Goal: Navigation & Orientation: Find specific page/section

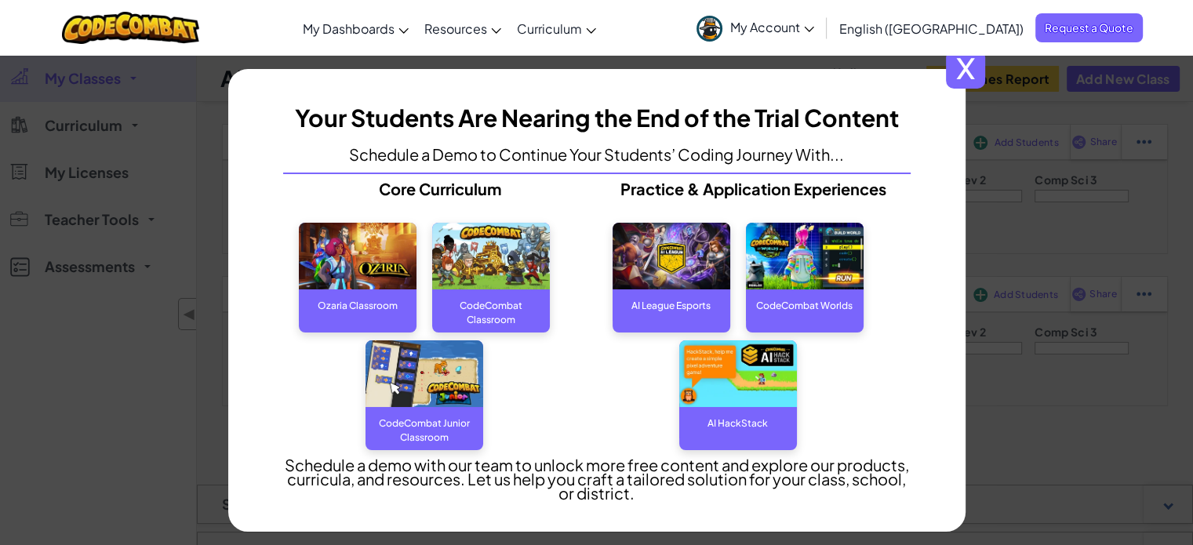
click at [973, 65] on span "x" at bounding box center [965, 68] width 39 height 39
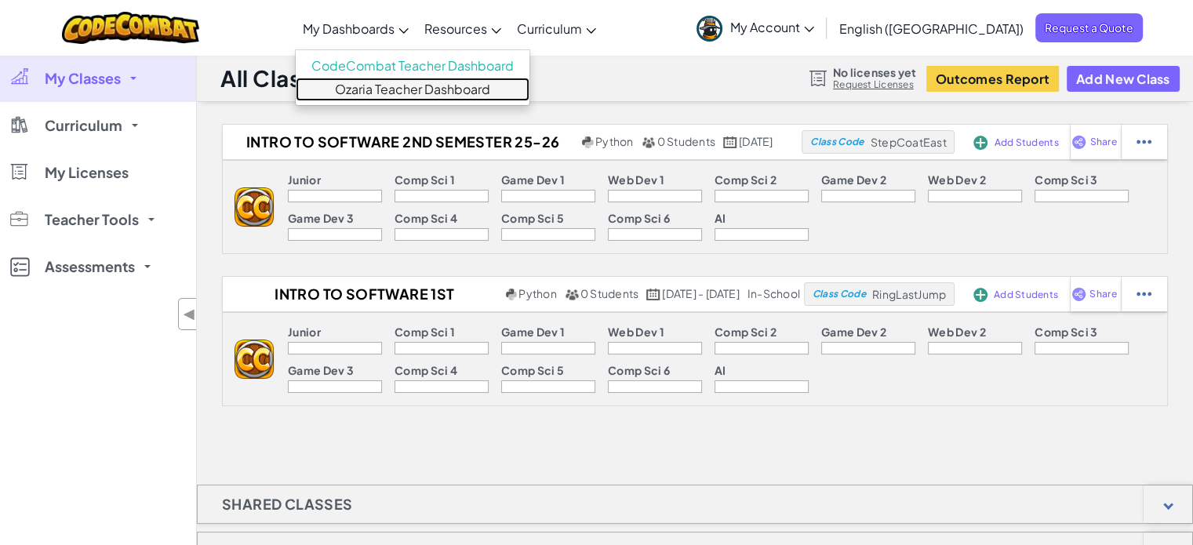
click at [442, 86] on link "Ozaria Teacher Dashboard" at bounding box center [413, 90] width 234 height 24
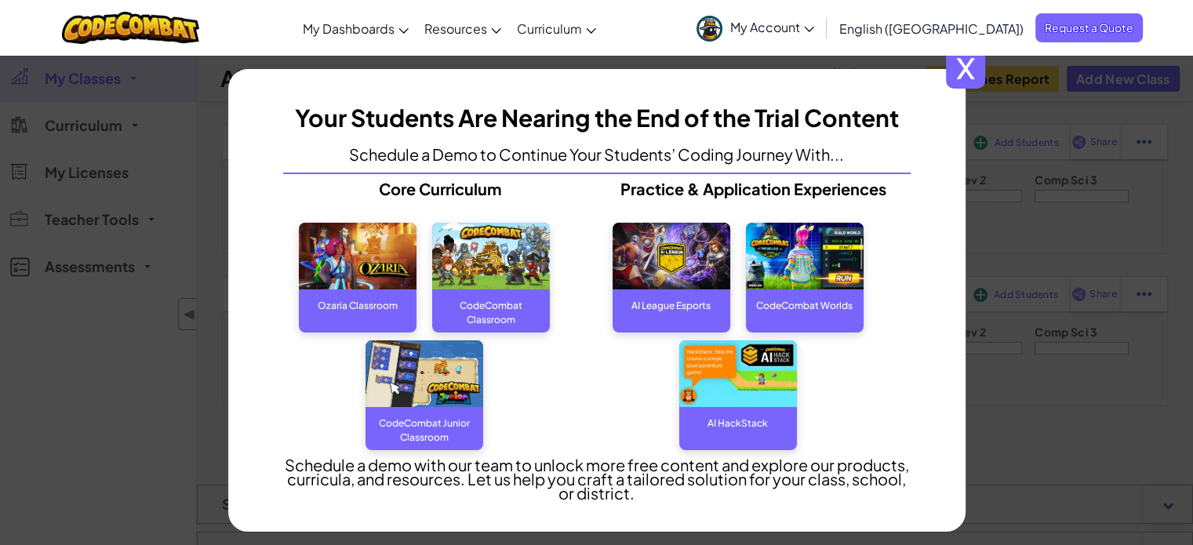
click at [507, 321] on div "CodeCombat Classroom" at bounding box center [491, 304] width 118 height 31
click at [961, 75] on span "x" at bounding box center [965, 68] width 39 height 39
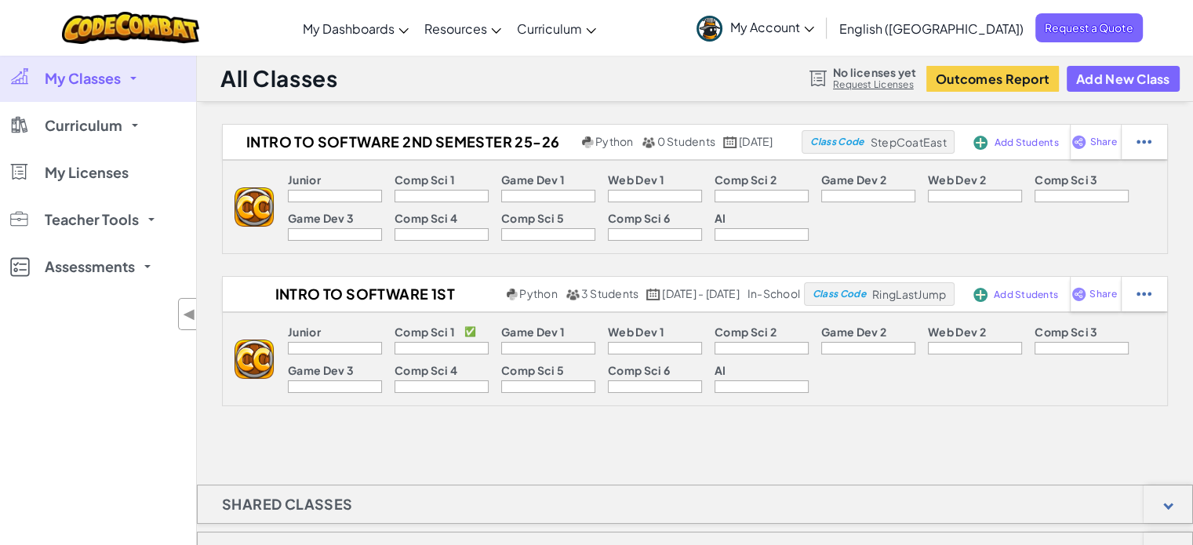
click at [248, 357] on img at bounding box center [254, 359] width 39 height 39
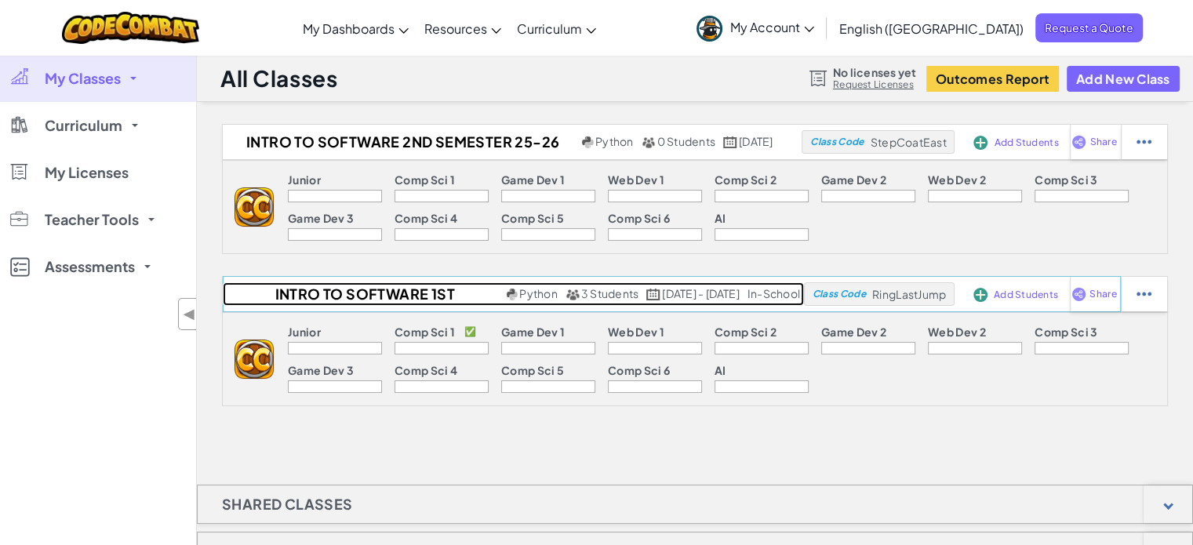
click at [420, 292] on h2 "Intro to Software 1st semester 25-26" at bounding box center [363, 294] width 280 height 24
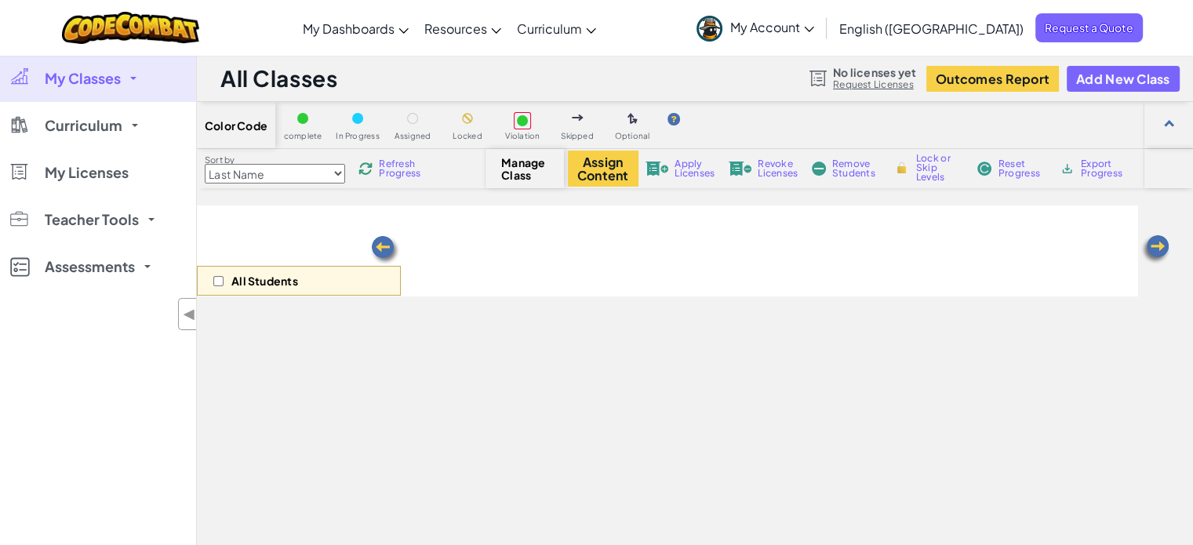
select select "560f1a9f22961295f9427742"
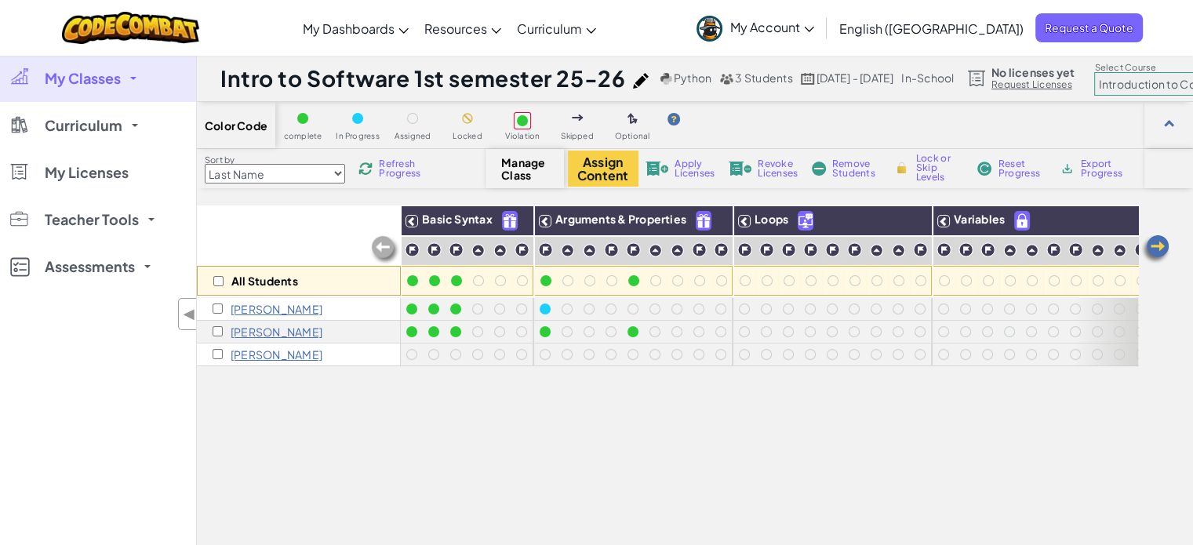
click at [1164, 246] on img at bounding box center [1155, 249] width 31 height 31
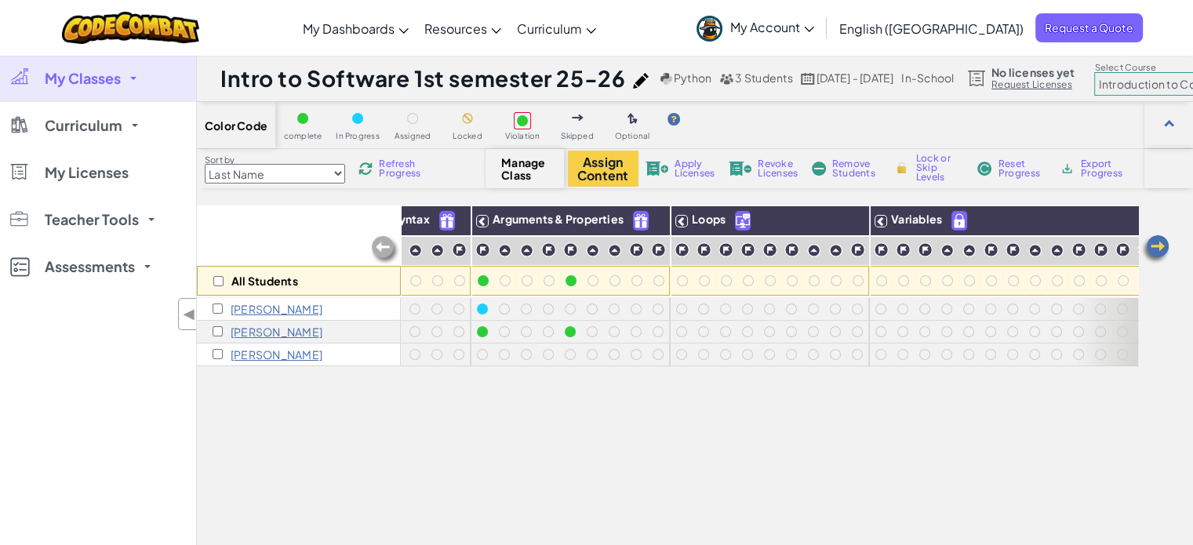
scroll to position [0, 114]
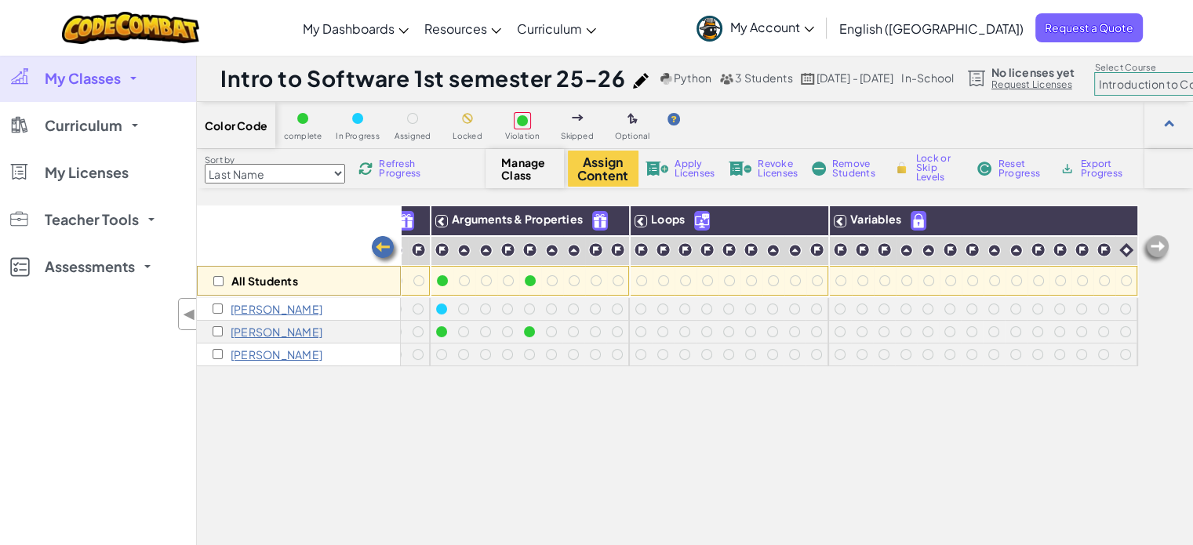
click at [845, 135] on div "Color Code complete In Progress Assigned Locked Violation Skipped Optional" at bounding box center [695, 125] width 996 height 47
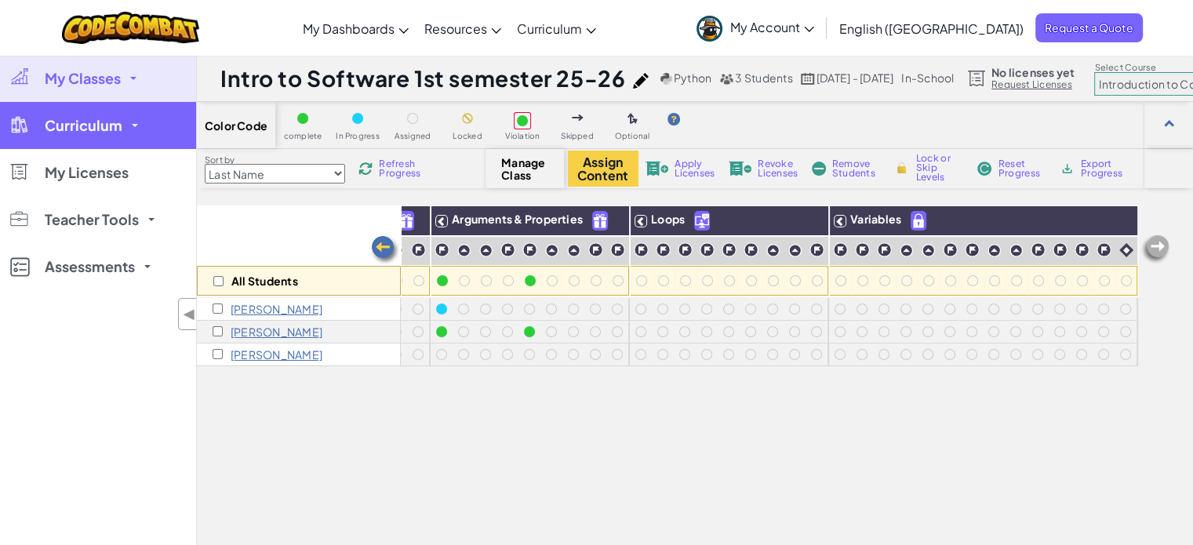
click at [140, 131] on link "Curriculum" at bounding box center [98, 125] width 196 height 47
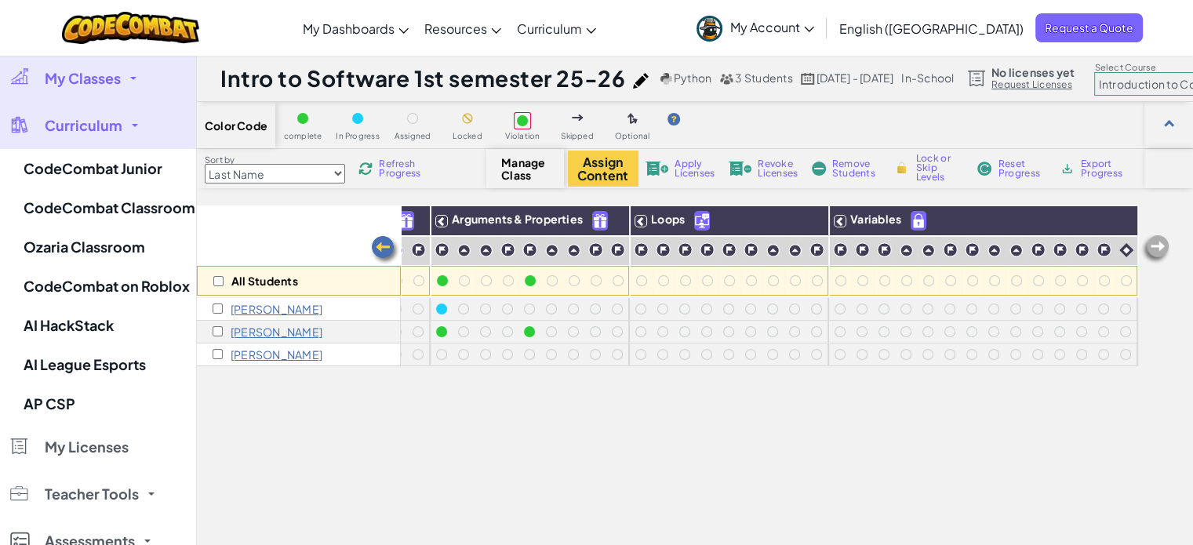
click at [160, 118] on link "Curriculum" at bounding box center [98, 125] width 196 height 47
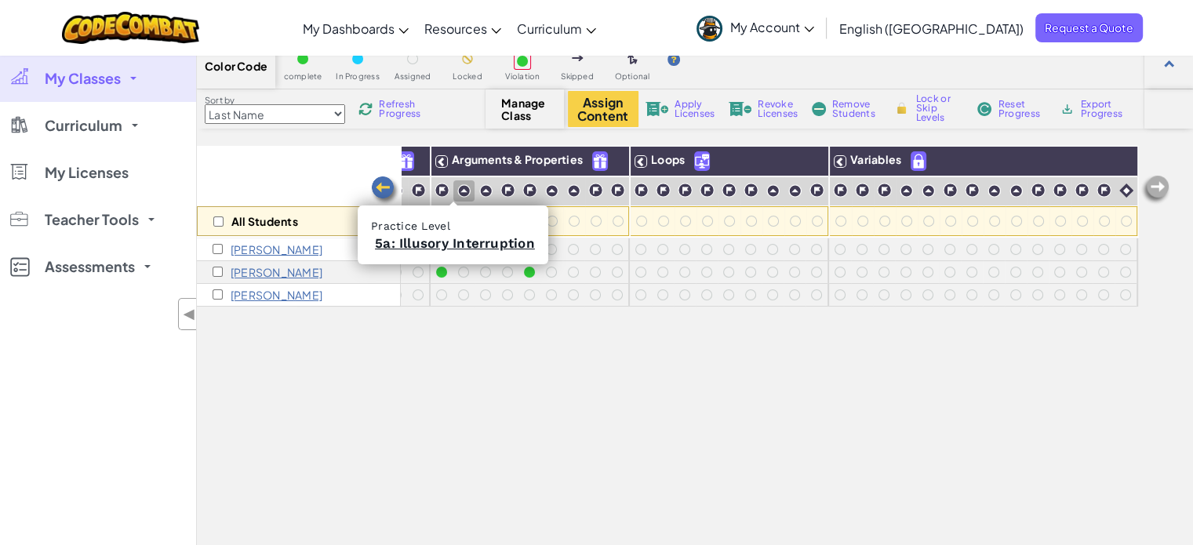
scroll to position [0, 0]
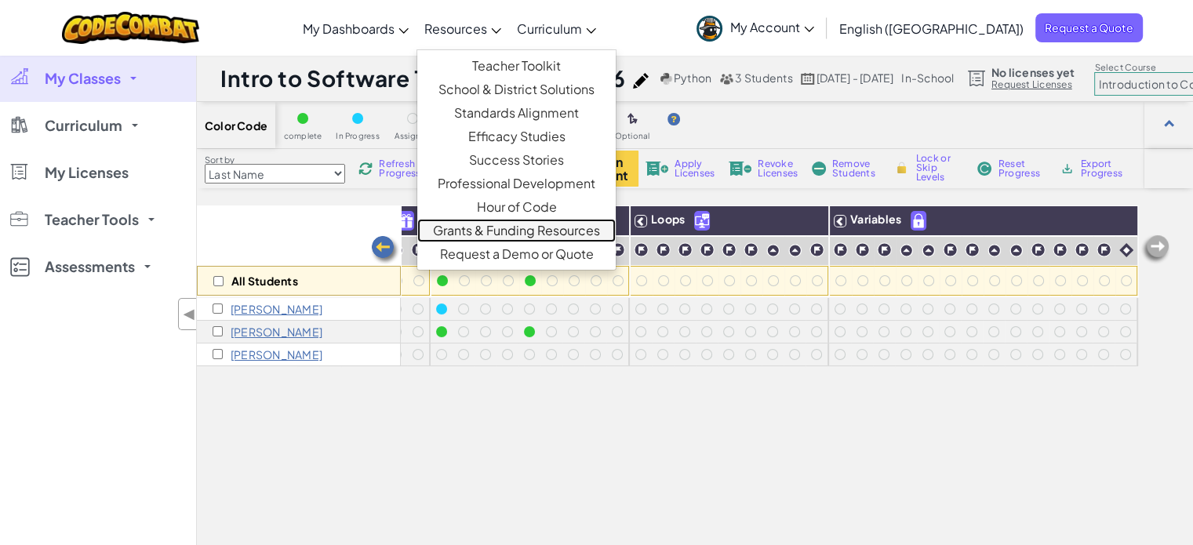
click at [612, 234] on link "Grants & Funding Resources" at bounding box center [516, 231] width 198 height 24
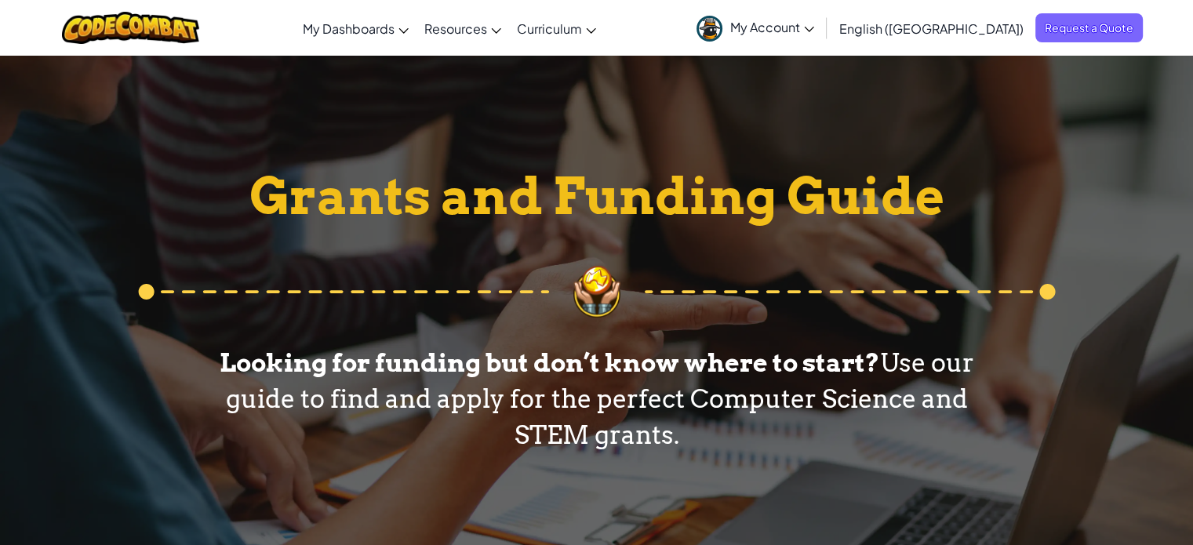
click at [814, 25] on span "My Account" at bounding box center [772, 27] width 84 height 16
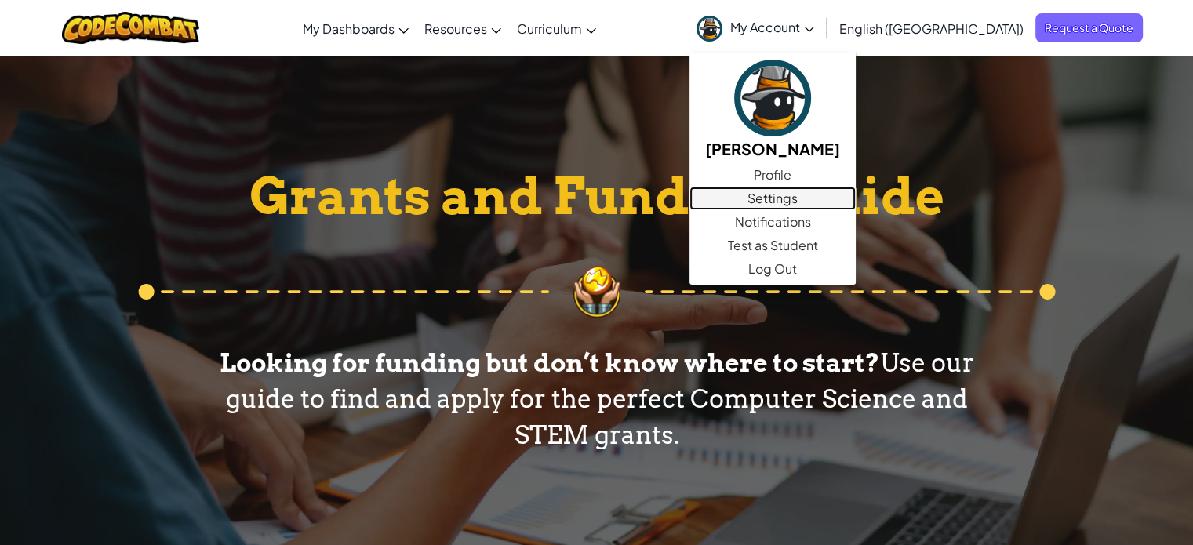
click at [856, 204] on link "Settings" at bounding box center [773, 199] width 166 height 24
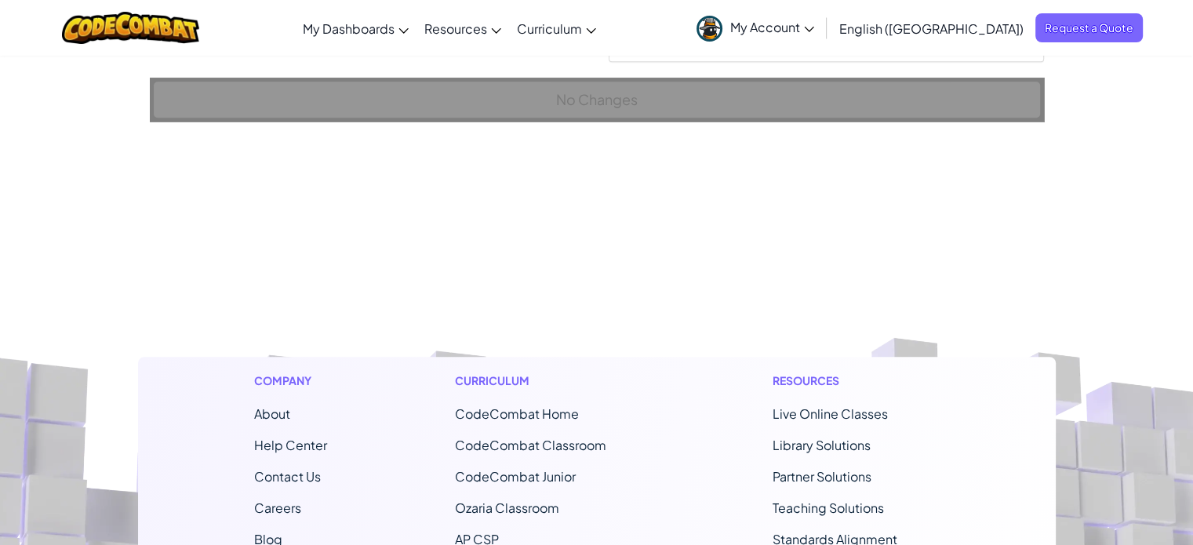
scroll to position [1412, 0]
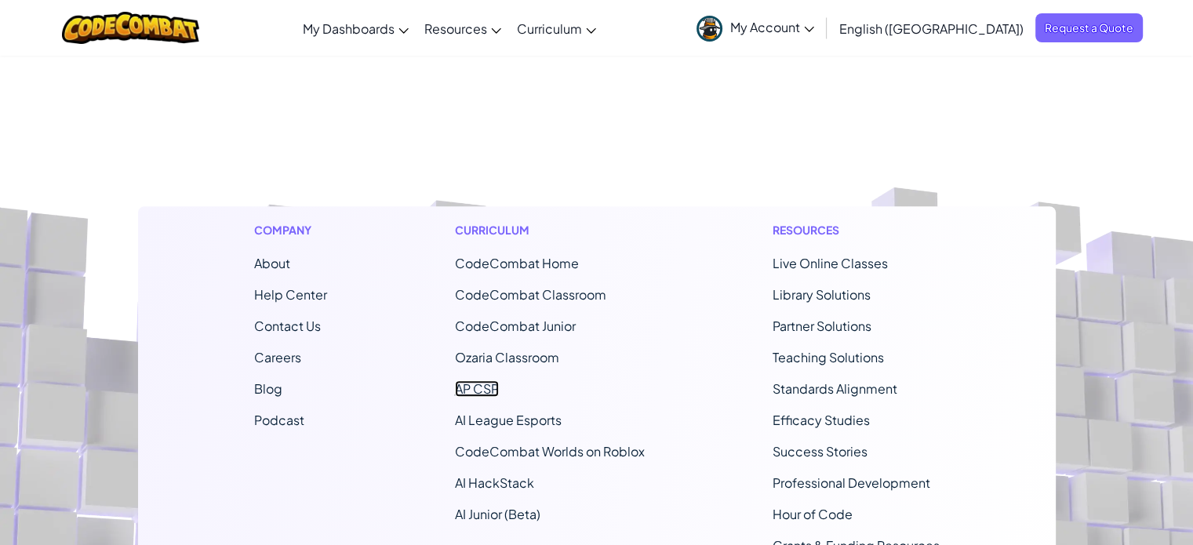
click at [464, 389] on link "AP CSP" at bounding box center [477, 388] width 44 height 16
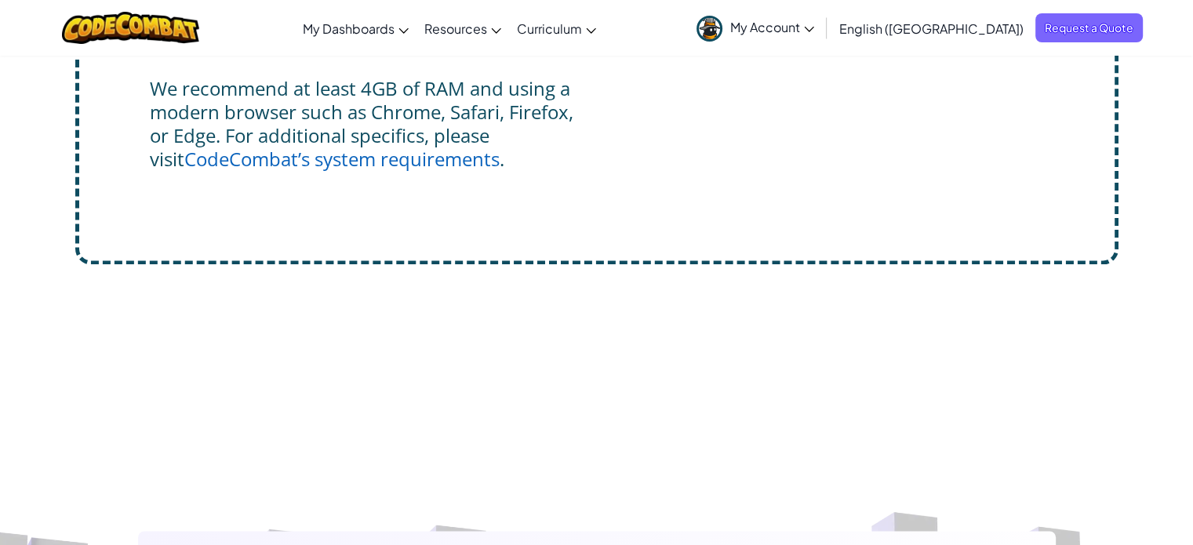
scroll to position [7965, 0]
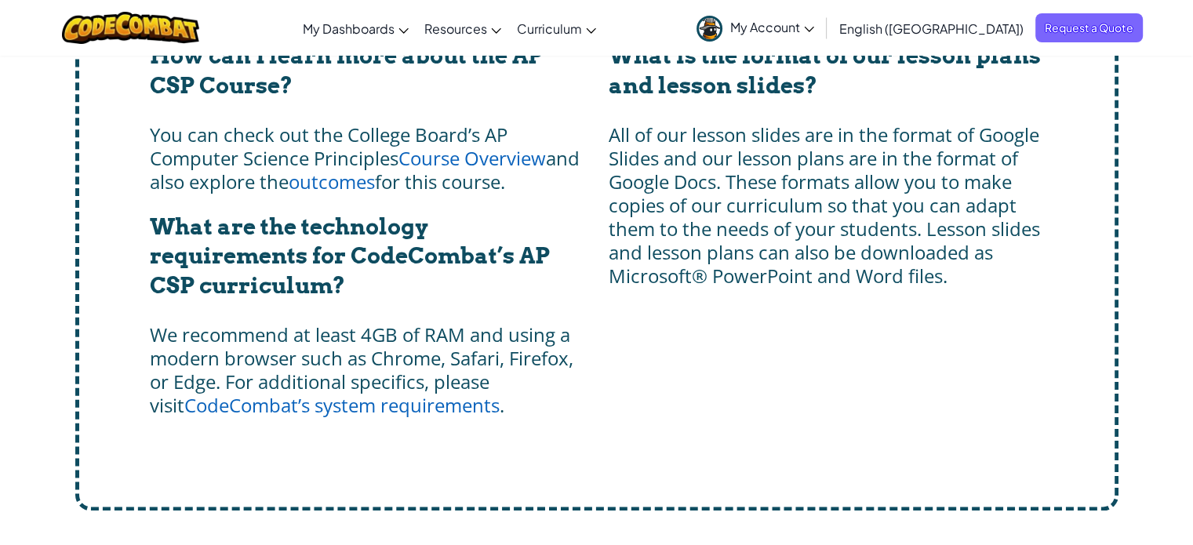
drag, startPoint x: 722, startPoint y: 438, endPoint x: 696, endPoint y: 245, distance: 194.7
